Goal: Find specific page/section: Find specific page/section

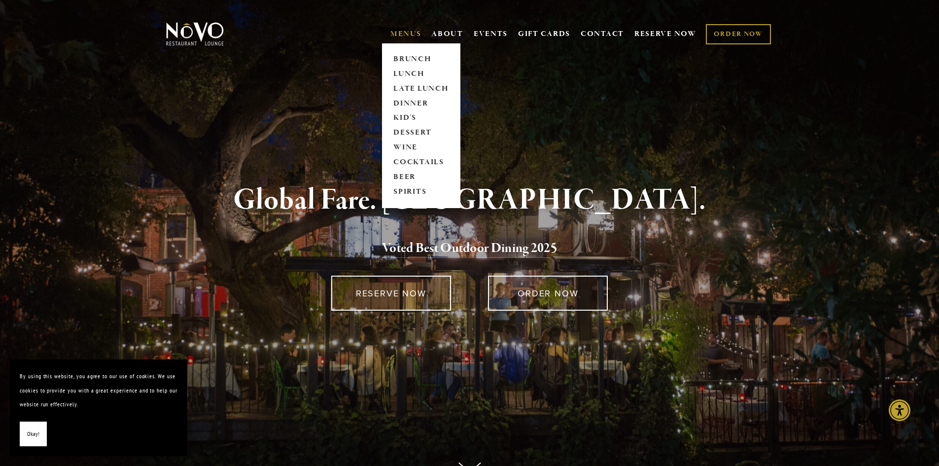
click at [401, 33] on link "MENUS" at bounding box center [405, 34] width 31 height 10
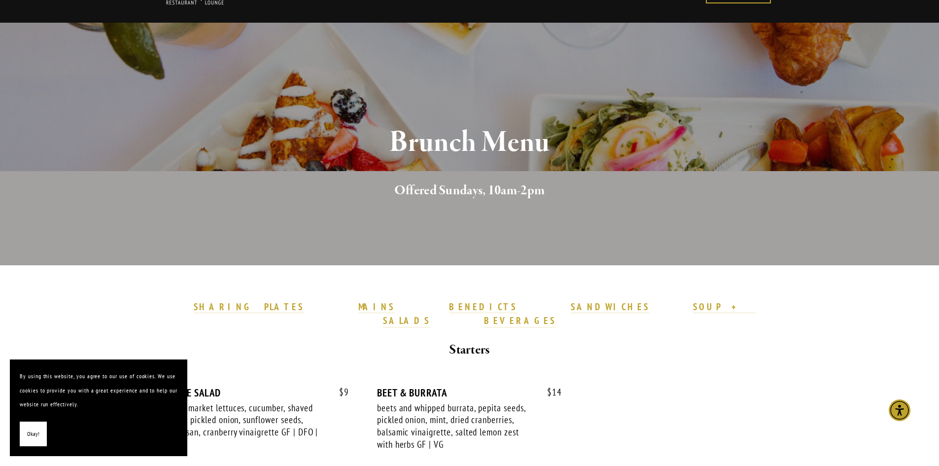
scroll to position [148, 0]
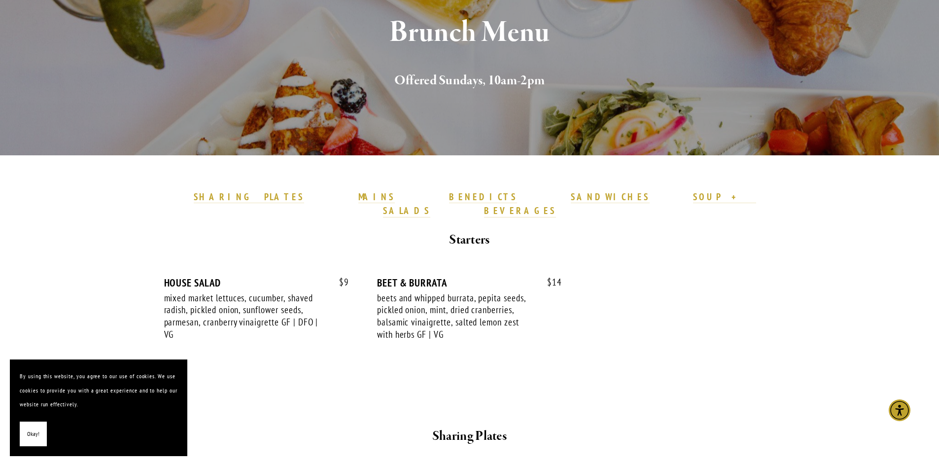
click at [41, 426] on button "Okay!" at bounding box center [33, 433] width 27 height 25
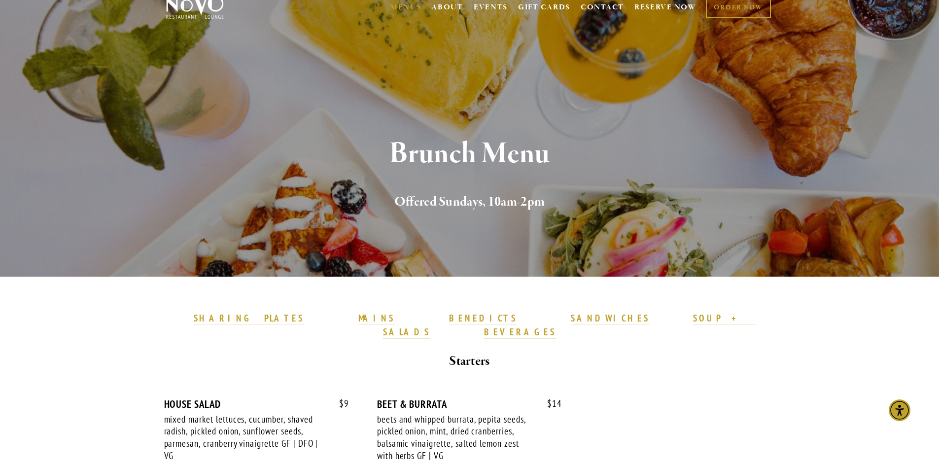
scroll to position [0, 0]
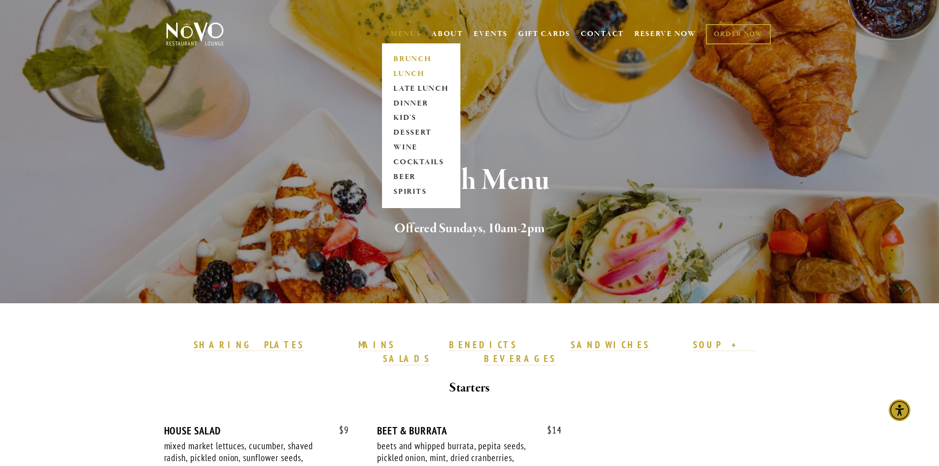
click at [411, 71] on link "LUNCH" at bounding box center [421, 74] width 62 height 15
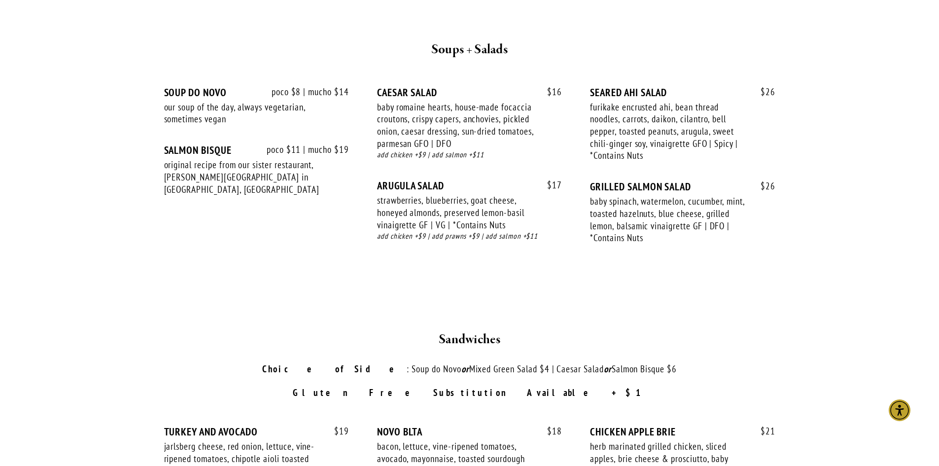
scroll to position [1035, 0]
